Goal: Check status: Check status

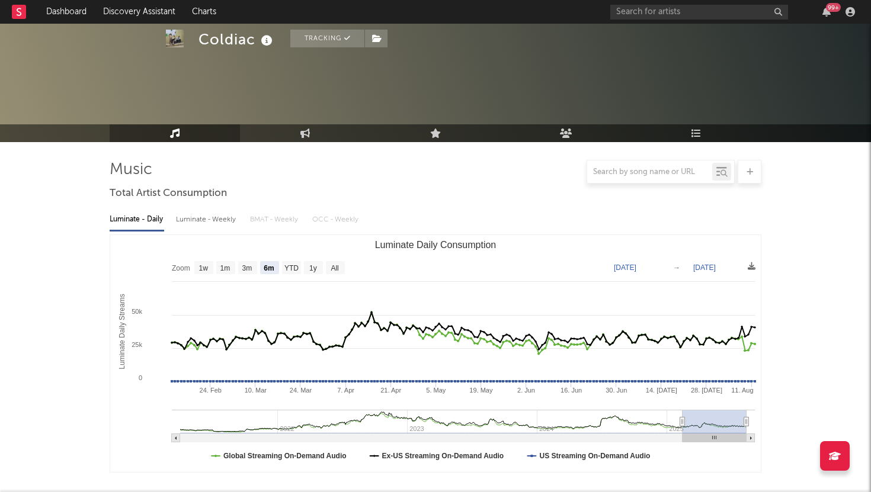
select select "6m"
select select "1w"
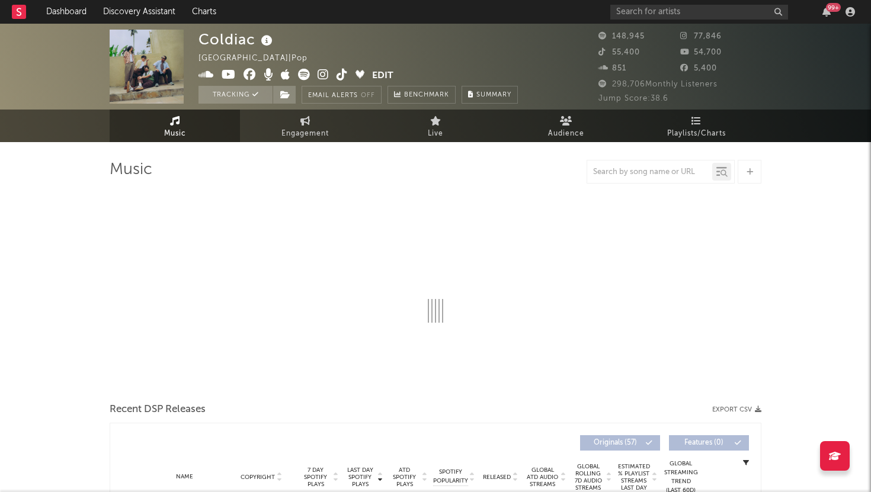
select select "6m"
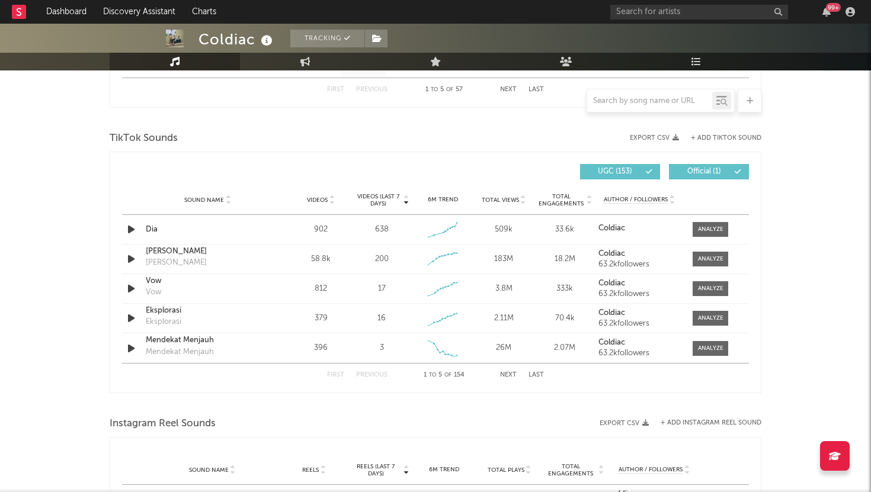
scroll to position [658, 0]
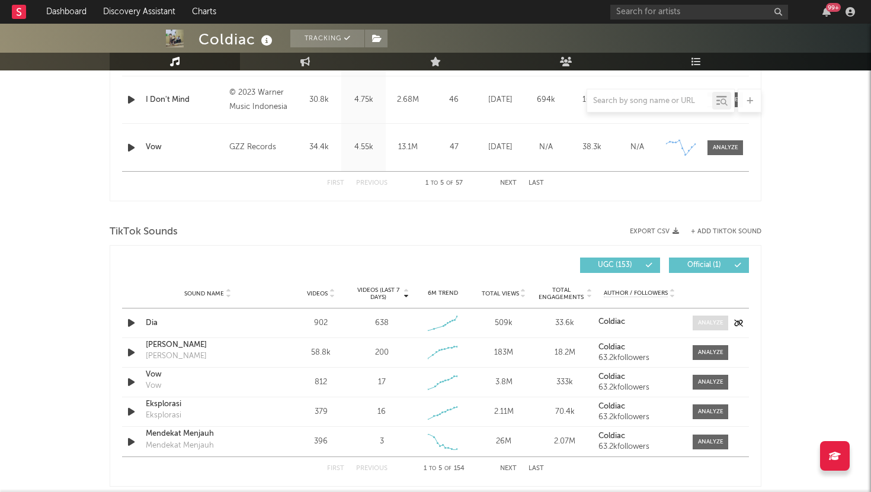
click at [704, 322] on div at bounding box center [710, 323] width 25 height 9
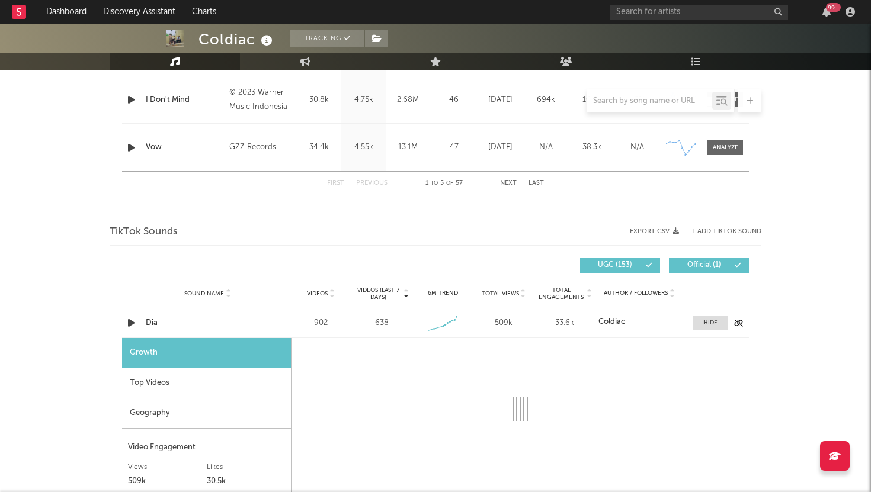
select select "1w"
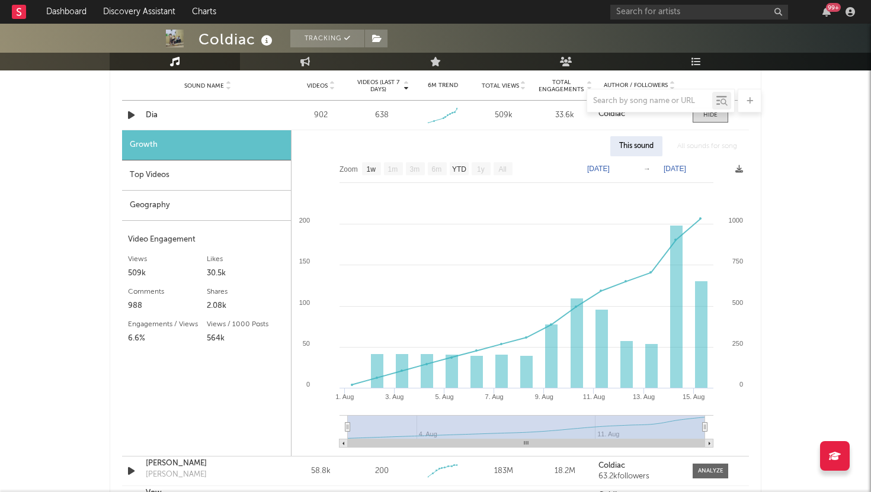
scroll to position [868, 0]
